Goal: Information Seeking & Learning: Learn about a topic

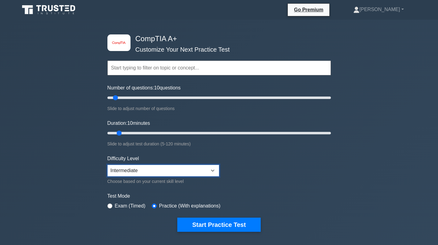
drag, startPoint x: 165, startPoint y: 171, endPoint x: 168, endPoint y: 174, distance: 3.5
click at [165, 171] on select "Beginner Intermediate Expert" at bounding box center [163, 171] width 112 height 12
select select "beginner"
click at [107, 165] on select "Beginner Intermediate Expert" at bounding box center [163, 171] width 112 height 12
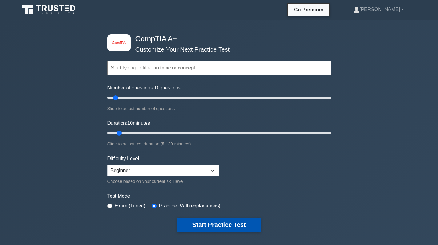
click at [217, 221] on button "Start Practice Test" at bounding box center [218, 225] width 83 height 14
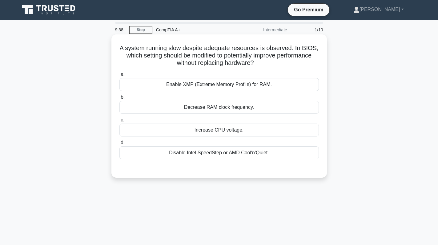
click at [268, 132] on div "Increase CPU voltage." at bounding box center [220, 130] width 200 height 13
click at [120, 122] on input "c. Increase CPU voltage." at bounding box center [120, 120] width 0 height 4
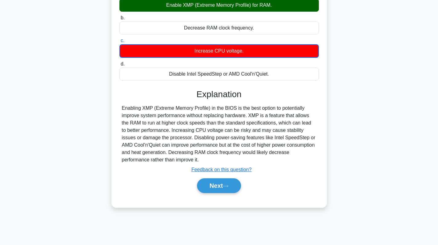
scroll to position [87, 0]
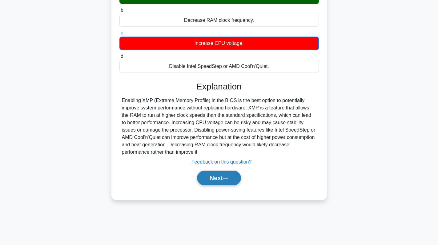
click at [217, 183] on button "Next" at bounding box center [219, 178] width 44 height 15
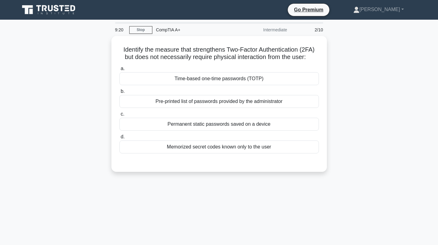
scroll to position [31, 0]
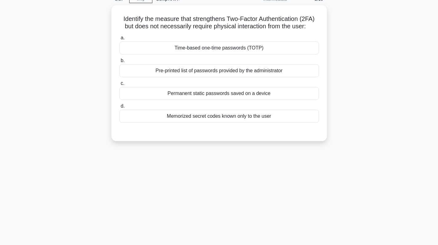
drag, startPoint x: 309, startPoint y: 27, endPoint x: 90, endPoint y: 15, distance: 219.3
click at [90, 15] on div "Identify the measure that strengthens Two-Factor Authentication (2FA) but does …" at bounding box center [219, 77] width 407 height 144
copy h5 "Identify the measure that strengthens Two-Factor Authentication (2FA) but does …"
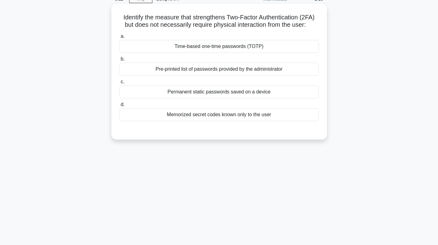
click at [286, 51] on div "Time-based one-time passwords (TOTP)" at bounding box center [220, 46] width 200 height 13
click at [120, 38] on input "a. Time-based one-time passwords (TOTP)" at bounding box center [120, 36] width 0 height 4
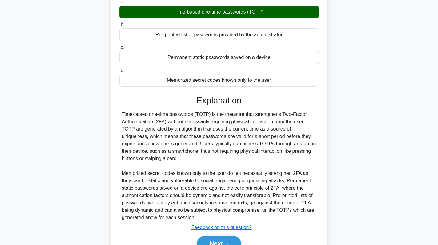
scroll to position [98, 0]
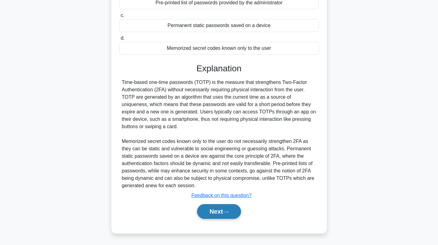
click at [217, 211] on button "Next" at bounding box center [219, 212] width 44 height 15
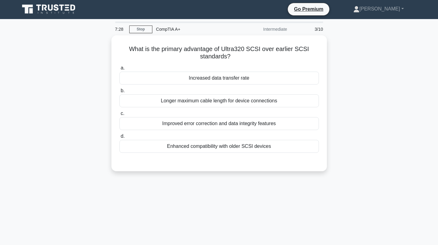
scroll to position [0, 0]
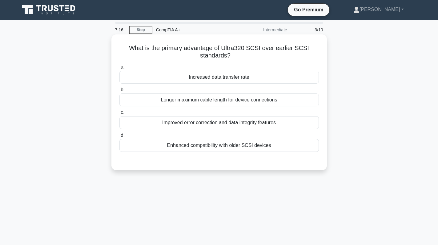
click at [254, 77] on div "Increased data transfer rate" at bounding box center [220, 77] width 200 height 13
click at [120, 69] on input "a. Increased data transfer rate" at bounding box center [120, 67] width 0 height 4
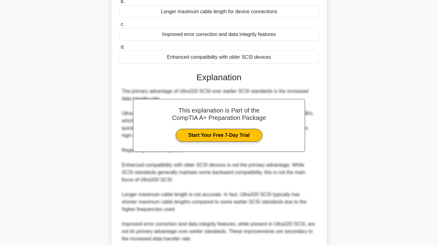
scroll to position [142, 0]
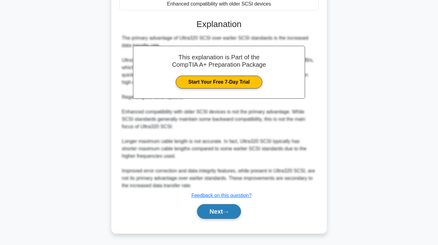
click at [220, 213] on button "Next" at bounding box center [219, 212] width 44 height 15
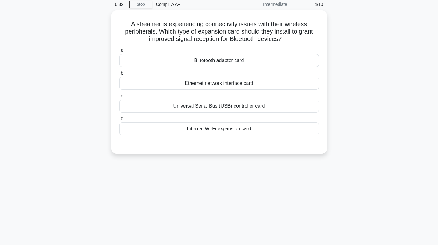
scroll to position [0, 0]
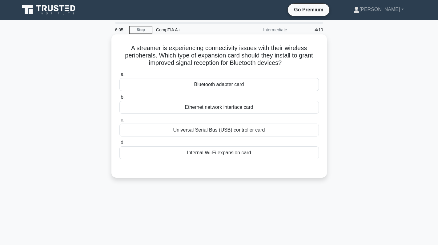
click at [253, 90] on div "Bluetooth adapter card" at bounding box center [220, 84] width 200 height 13
click at [120, 77] on input "a. Bluetooth adapter card" at bounding box center [120, 75] width 0 height 4
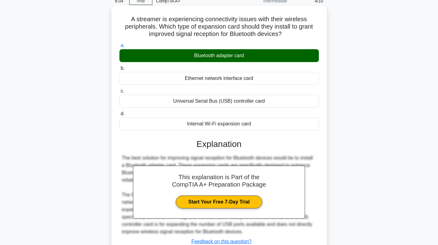
scroll to position [87, 0]
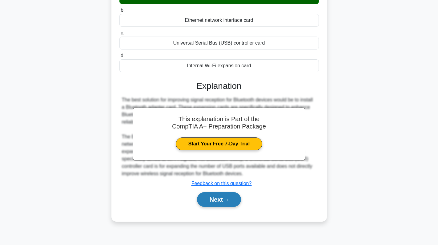
click at [226, 196] on button "Next" at bounding box center [219, 199] width 44 height 15
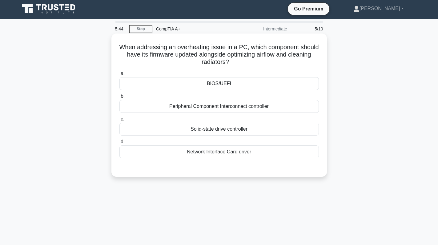
scroll to position [0, 0]
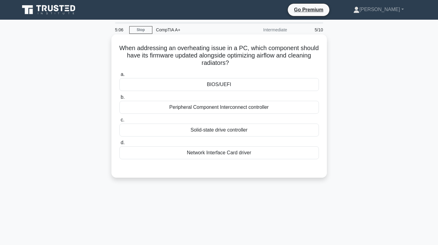
click at [258, 87] on div "BIOS/UEFI" at bounding box center [220, 84] width 200 height 13
click at [120, 77] on input "a. BIOS/[GEOGRAPHIC_DATA]" at bounding box center [120, 75] width 0 height 4
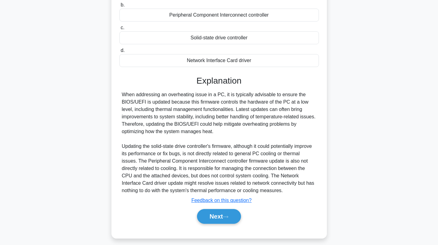
scroll to position [98, 0]
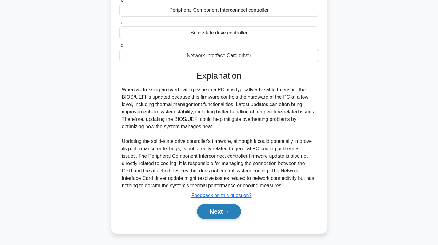
click at [233, 213] on button "Next" at bounding box center [219, 212] width 44 height 15
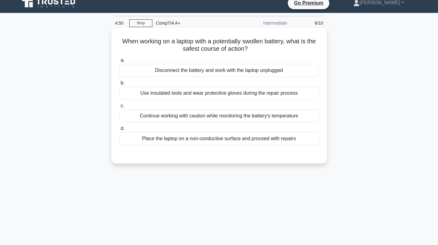
scroll to position [0, 0]
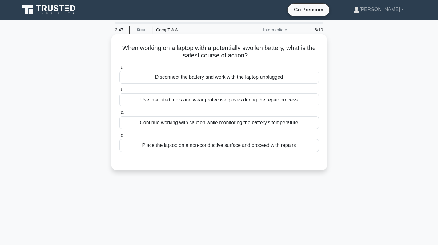
click at [274, 126] on div "Continue working with caution while monitoring the battery's temperature" at bounding box center [220, 122] width 200 height 13
click at [120, 115] on input "c. Continue working with caution while monitoring the battery's temperature" at bounding box center [120, 113] width 0 height 4
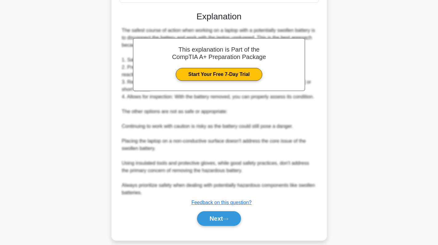
scroll to position [157, 0]
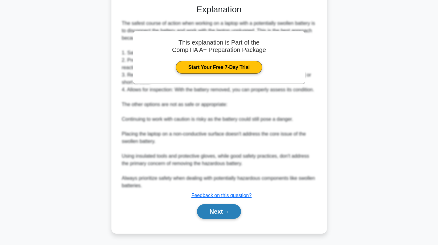
click at [215, 212] on button "Next" at bounding box center [219, 212] width 44 height 15
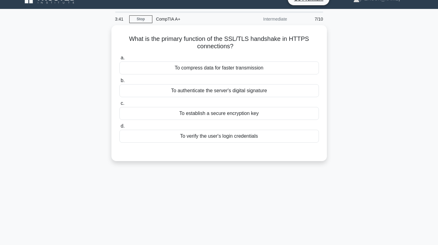
scroll to position [0, 0]
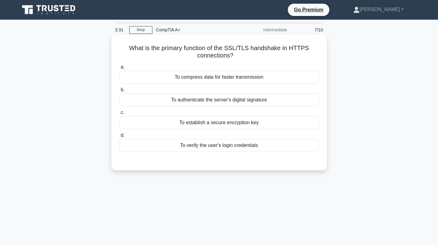
click at [252, 126] on div "To establish a secure encryption key" at bounding box center [220, 122] width 200 height 13
click at [120, 115] on input "c. To establish a secure encryption key" at bounding box center [120, 113] width 0 height 4
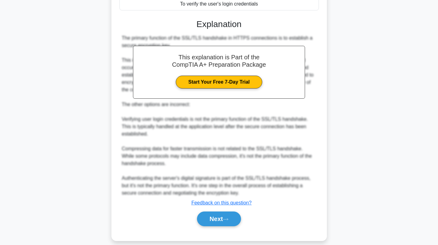
scroll to position [149, 0]
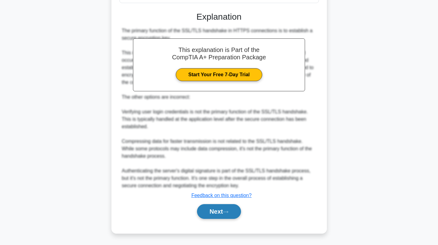
click at [225, 213] on button "Next" at bounding box center [219, 212] width 44 height 15
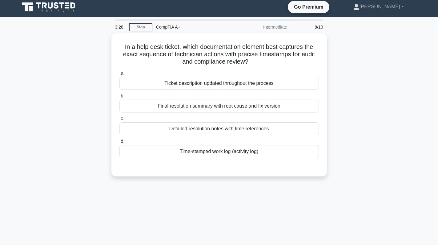
scroll to position [0, 0]
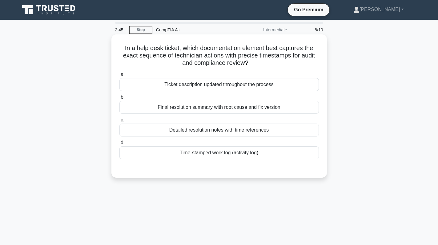
click at [271, 113] on div "Final resolution summary with root cause and fix version" at bounding box center [220, 107] width 200 height 13
click at [120, 99] on input "b. Final resolution summary with root cause and fix version" at bounding box center [120, 97] width 0 height 4
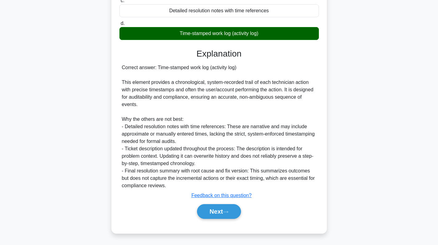
scroll to position [90, 0]
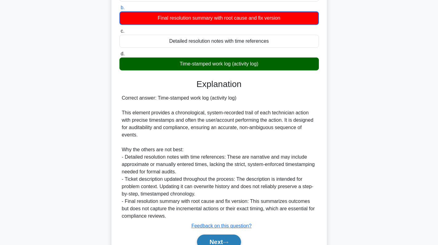
click at [220, 239] on button "Next" at bounding box center [219, 242] width 44 height 15
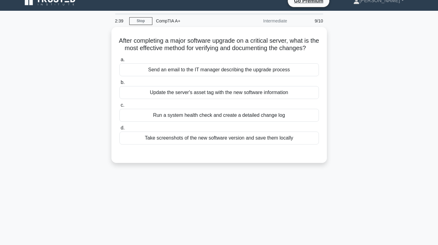
scroll to position [0, 0]
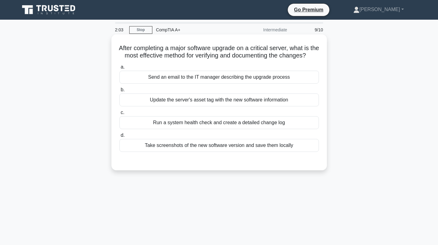
click at [302, 107] on div "Update the server's asset tag with the new software information" at bounding box center [220, 100] width 200 height 13
click at [120, 92] on input "b. Update the server's asset tag with the new software information" at bounding box center [120, 90] width 0 height 4
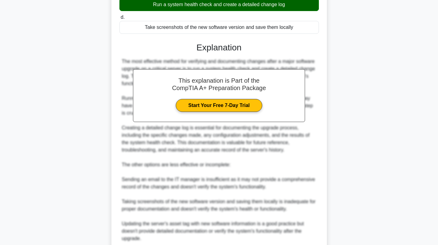
scroll to position [180, 0]
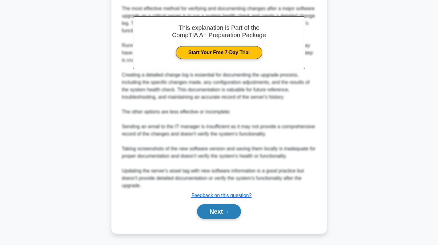
click at [218, 210] on button "Next" at bounding box center [219, 212] width 44 height 15
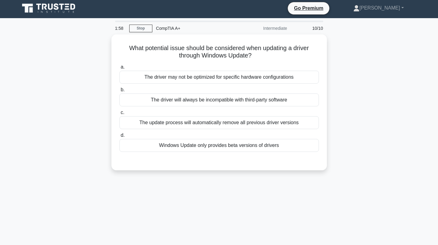
scroll to position [0, 0]
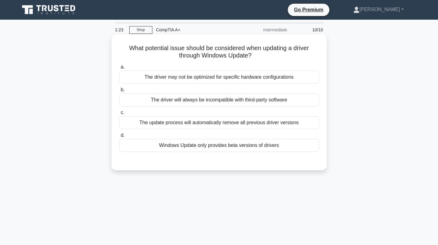
click at [302, 125] on div "The update process will automatically remove all previous driver versions" at bounding box center [220, 122] width 200 height 13
click at [120, 115] on input "c. The update process will automatically remove all previous driver versions" at bounding box center [120, 113] width 0 height 4
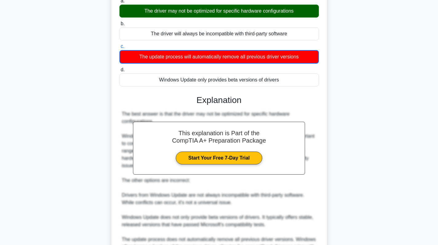
scroll to position [135, 0]
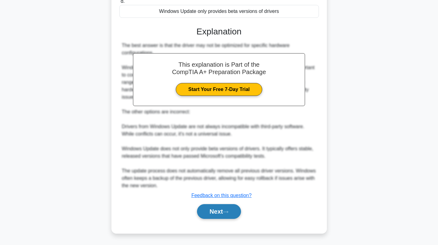
click at [222, 214] on button "Next" at bounding box center [219, 212] width 44 height 15
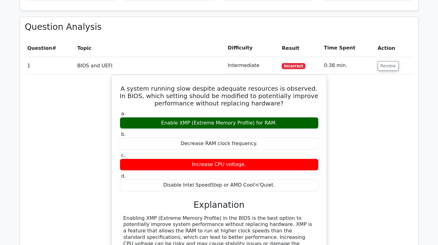
scroll to position [542, 0]
